Goal: Information Seeking & Learning: Understand process/instructions

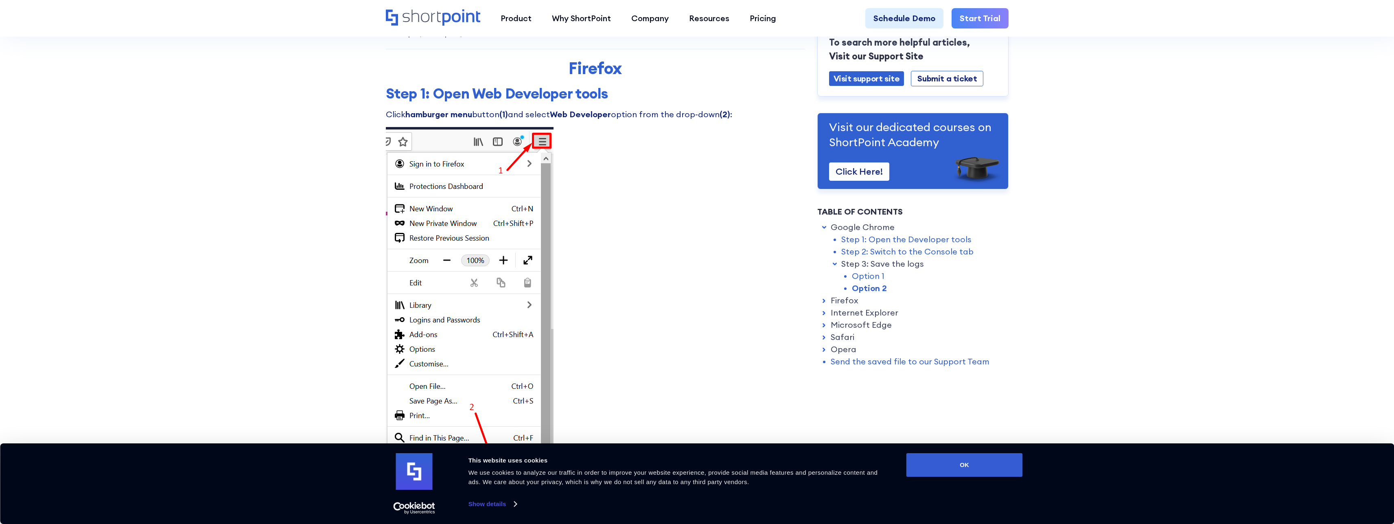
scroll to position [1123, 0]
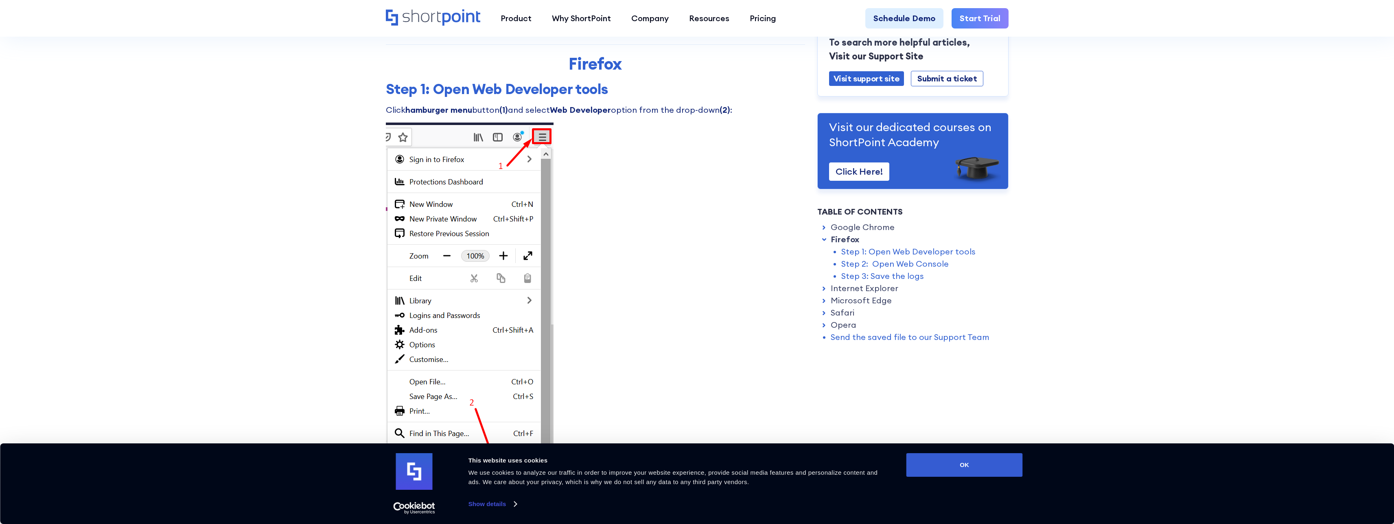
click at [626, 90] on h3 "Step 1: Open Web Developer tools" at bounding box center [595, 88] width 419 height 17
drag, startPoint x: 626, startPoint y: 90, endPoint x: 634, endPoint y: 104, distance: 16.1
click at [634, 104] on p "Click hamburger menu button (1) and select Web Developer option from the drop-d…" at bounding box center [595, 110] width 419 height 12
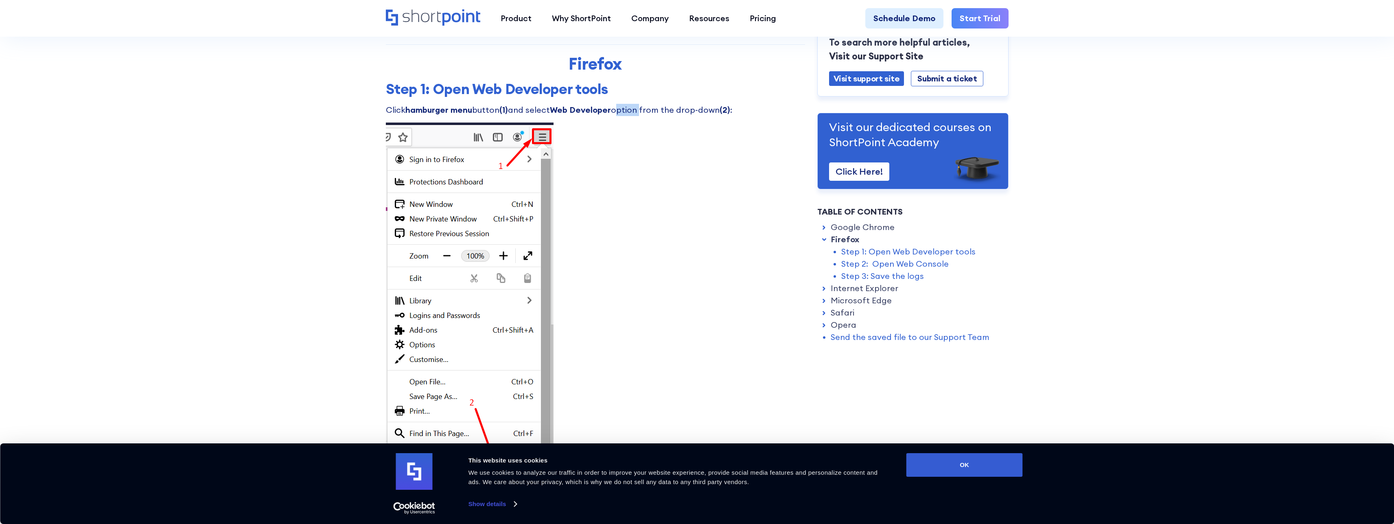
click at [634, 104] on p "Click hamburger menu button (1) and select Web Developer option from the drop-d…" at bounding box center [595, 110] width 419 height 12
drag, startPoint x: 634, startPoint y: 104, endPoint x: 643, endPoint y: 83, distance: 23.2
click at [643, 83] on h3 "Step 1: Open Web Developer tools" at bounding box center [595, 88] width 419 height 17
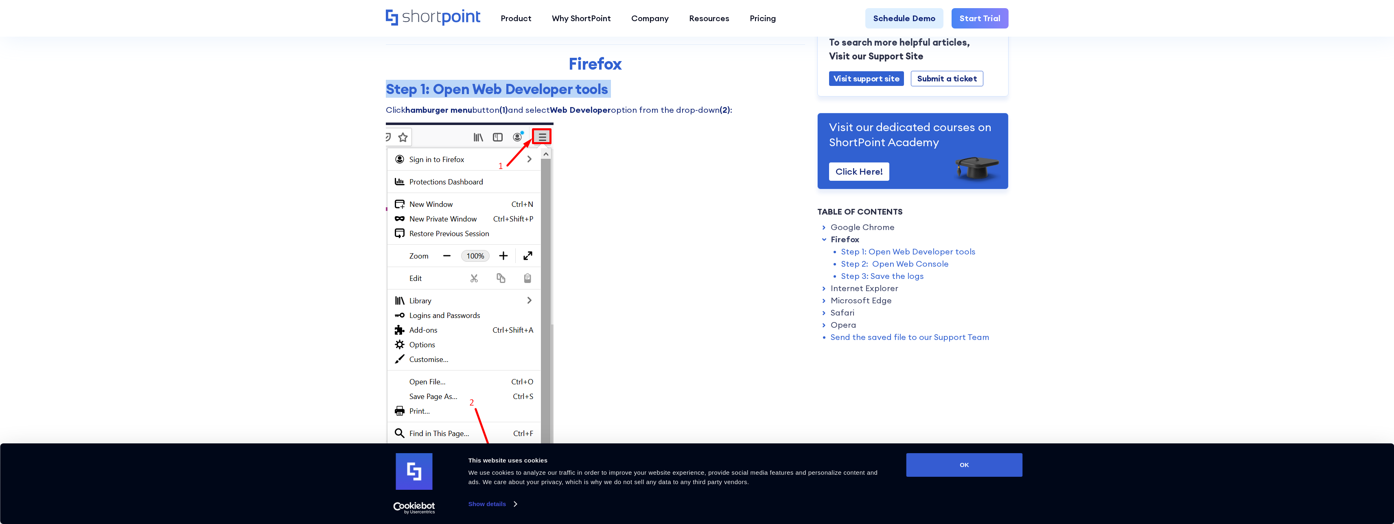
drag, startPoint x: 643, startPoint y: 83, endPoint x: 647, endPoint y: 99, distance: 17.2
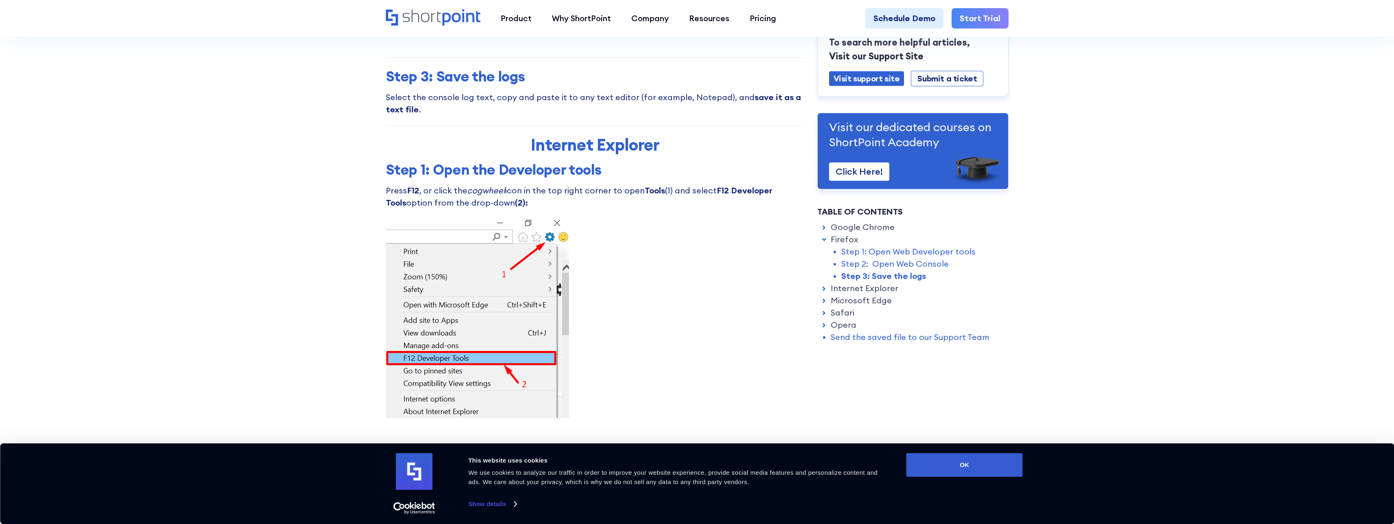
scroll to position [2198, 0]
